Goal: Entertainment & Leisure: Browse casually

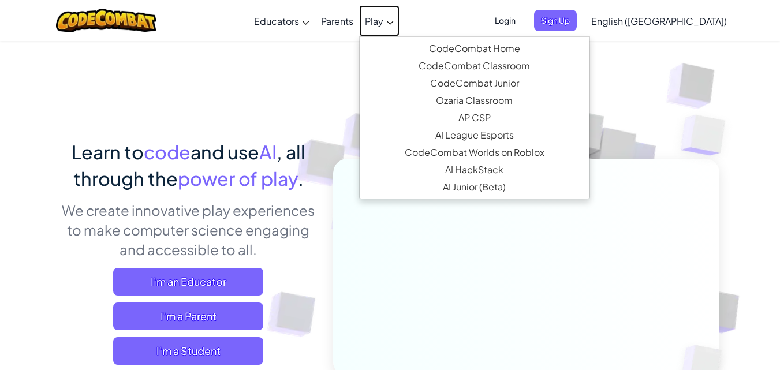
click at [383, 27] on span "Play" at bounding box center [374, 21] width 18 height 12
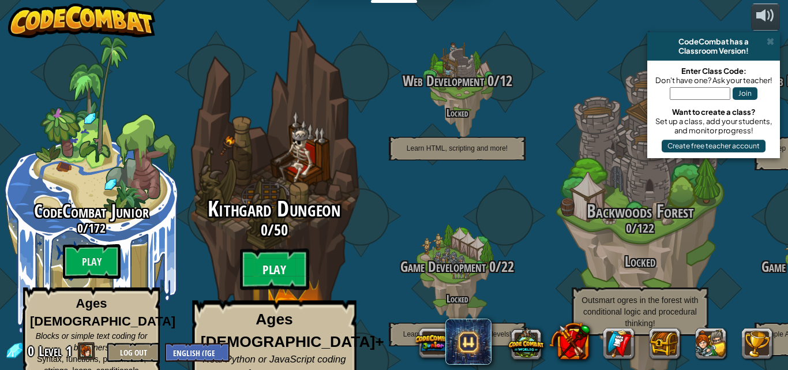
click at [272, 253] on btn "Play" at bounding box center [274, 270] width 69 height 42
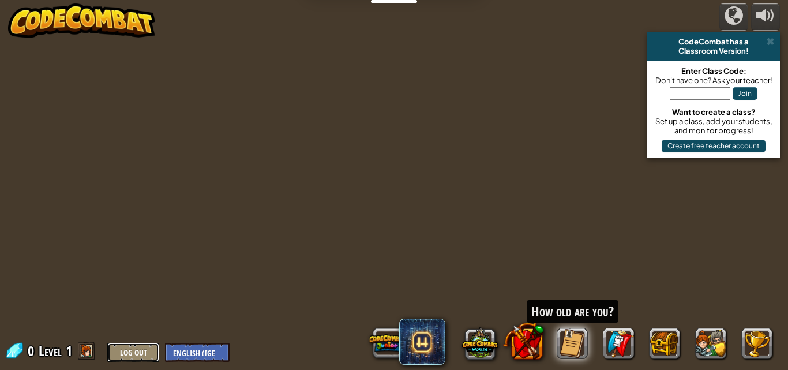
click at [139, 349] on button "Log Out" at bounding box center [133, 352] width 52 height 19
